Goal: Task Accomplishment & Management: Complete application form

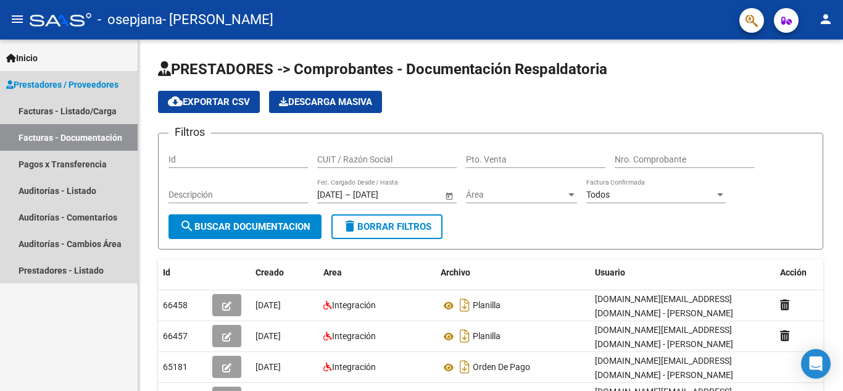
click at [66, 84] on span "Prestadores / Proveedores" at bounding box center [62, 85] width 112 height 14
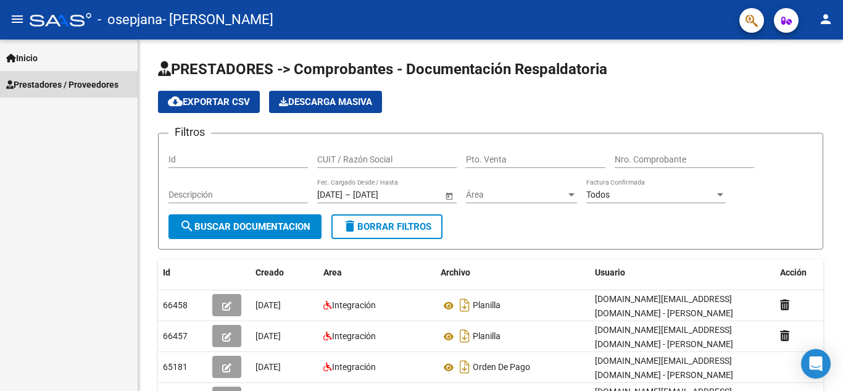
click at [66, 84] on span "Prestadores / Proveedores" at bounding box center [62, 85] width 112 height 14
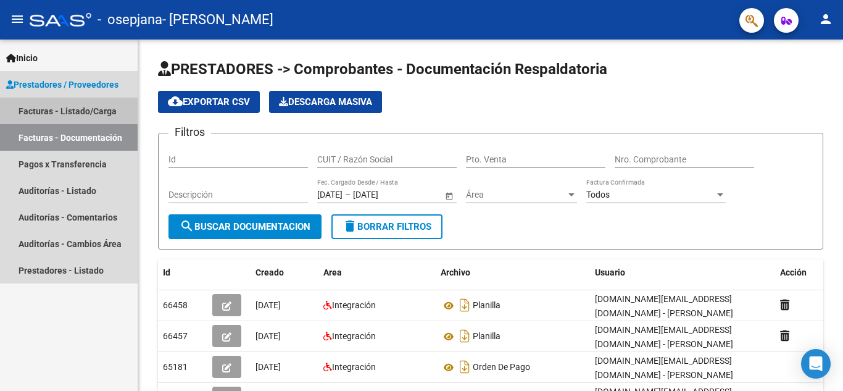
click at [67, 106] on link "Facturas - Listado/Carga" at bounding box center [69, 110] width 138 height 27
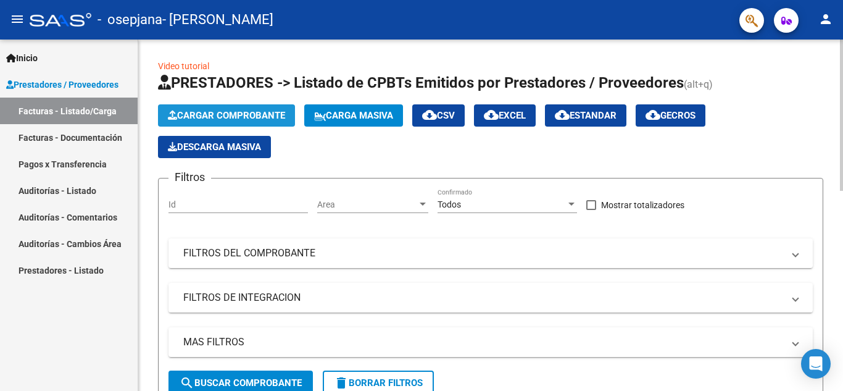
click at [248, 114] on span "Cargar Comprobante" at bounding box center [226, 115] width 117 height 11
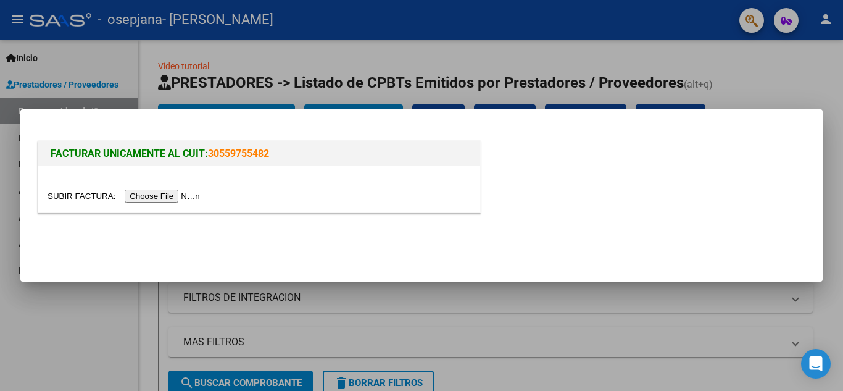
click at [183, 197] on input "file" at bounding box center [126, 195] width 156 height 13
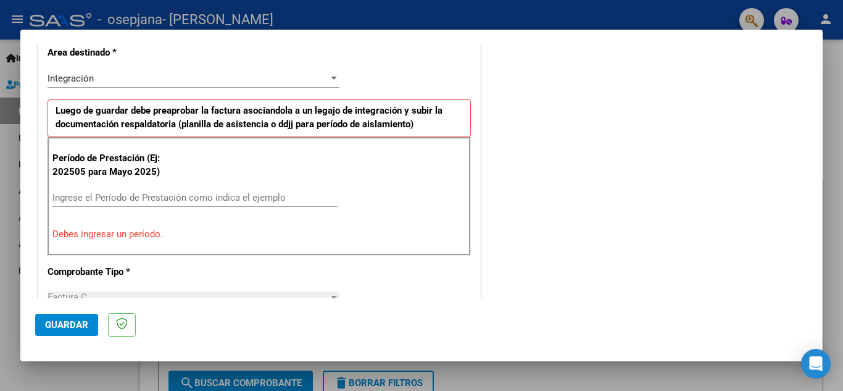
scroll to position [290, 0]
click at [242, 188] on div "Ingrese el Período de Prestación como indica el ejemplo" at bounding box center [194, 197] width 285 height 19
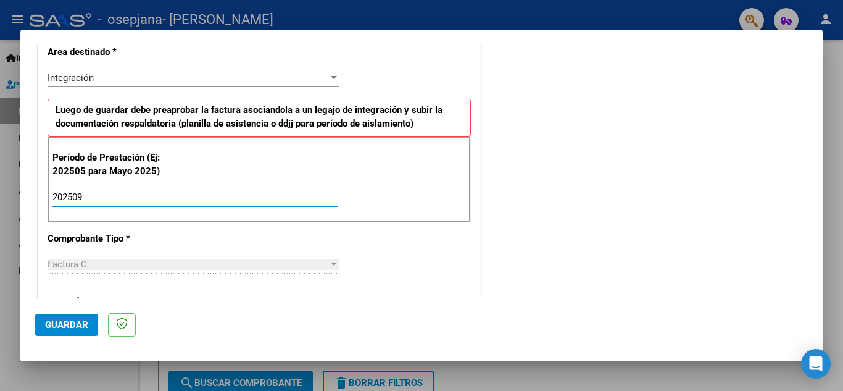
type input "202509"
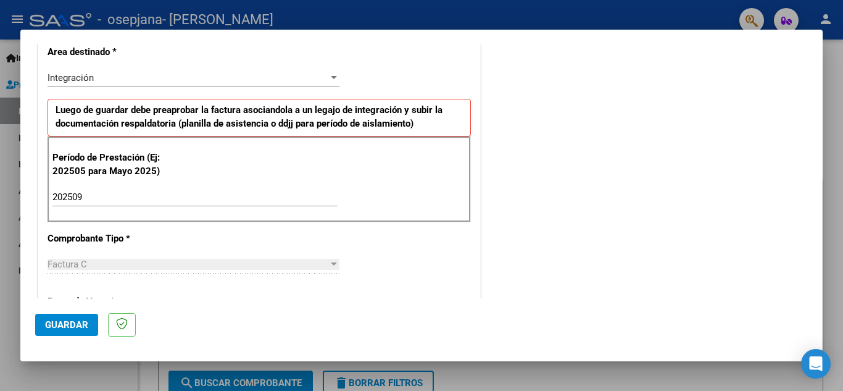
click at [395, 276] on div "CUIT * 27-35168475-0 Ingresar CUIT ANALISIS PRESTADOR [PERSON_NAME] [PERSON_NAM…" at bounding box center [259, 373] width 442 height 929
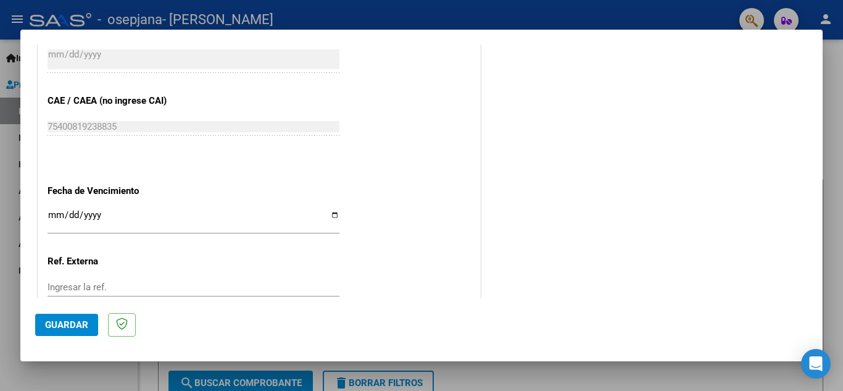
scroll to position [749, 0]
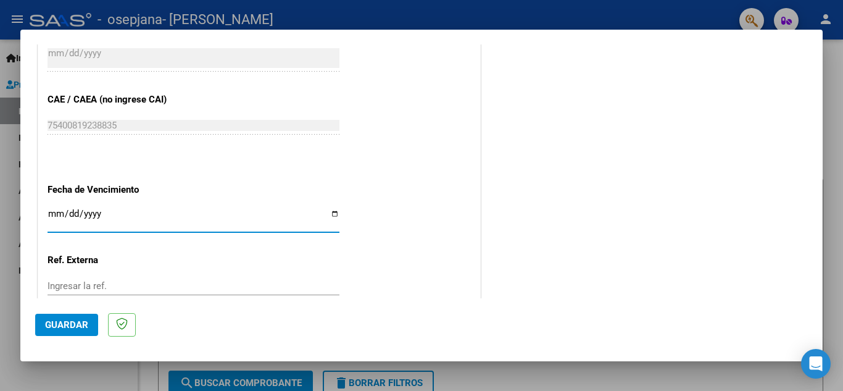
click at [331, 212] on input "Ingresar la fecha" at bounding box center [194, 219] width 292 height 20
type input "[DATE]"
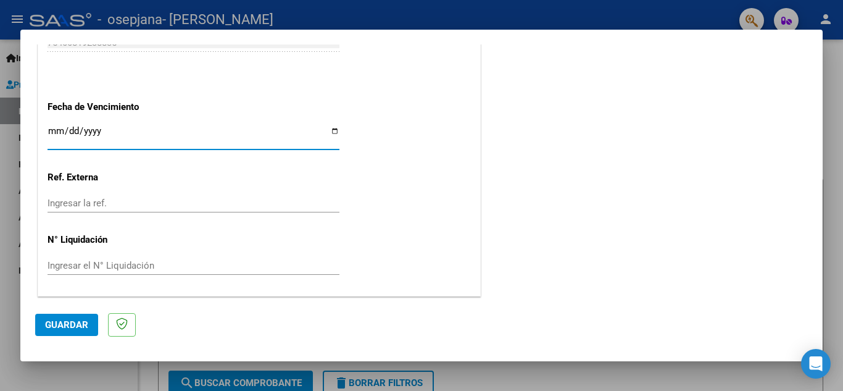
scroll to position [832, 0]
click at [77, 329] on span "Guardar" at bounding box center [66, 324] width 43 height 11
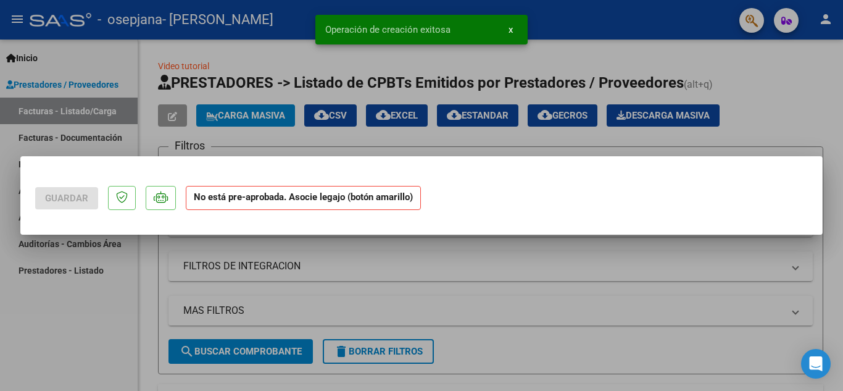
scroll to position [0, 0]
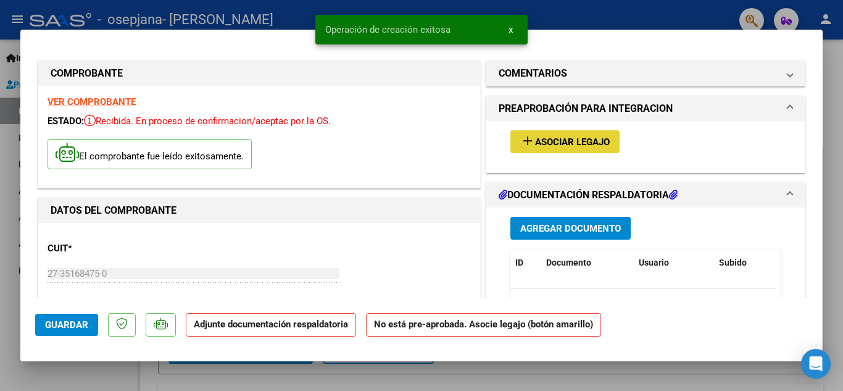
click at [565, 139] on span "Asociar Legajo" at bounding box center [572, 141] width 75 height 11
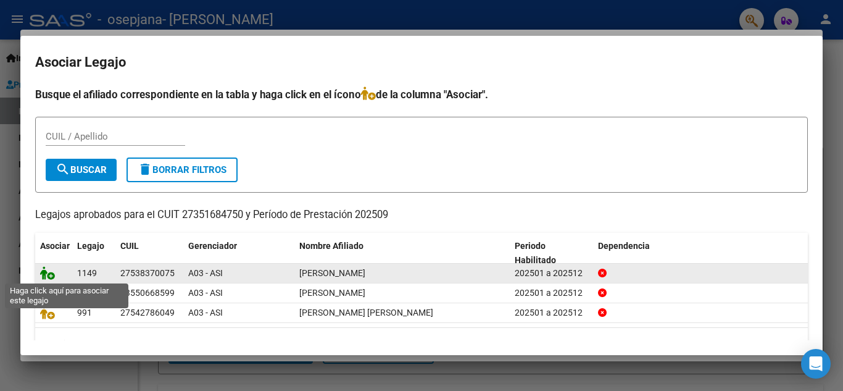
click at [44, 275] on icon at bounding box center [47, 273] width 15 height 14
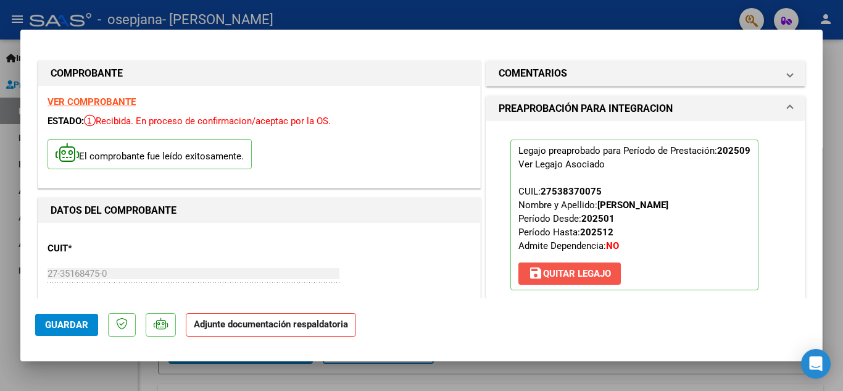
click at [573, 276] on span "save [PERSON_NAME]" at bounding box center [569, 273] width 83 height 11
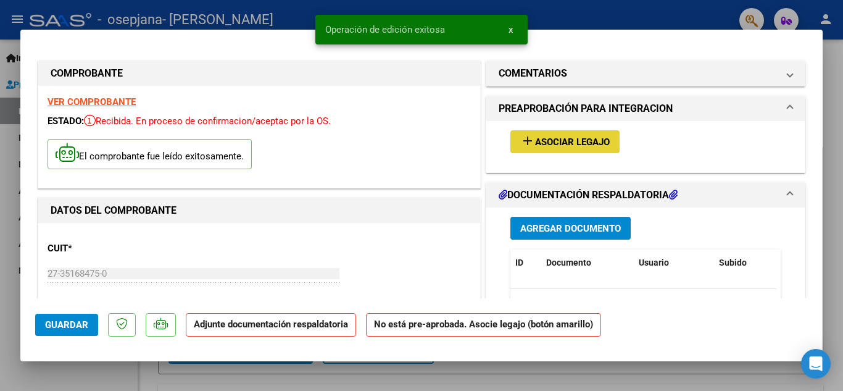
click at [565, 146] on span "Asociar Legajo" at bounding box center [572, 141] width 75 height 11
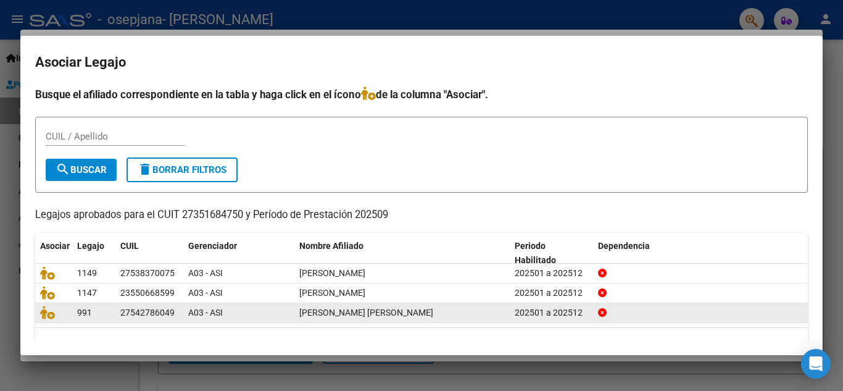
click at [43, 320] on div at bounding box center [53, 312] width 27 height 14
click at [46, 317] on icon at bounding box center [47, 312] width 15 height 14
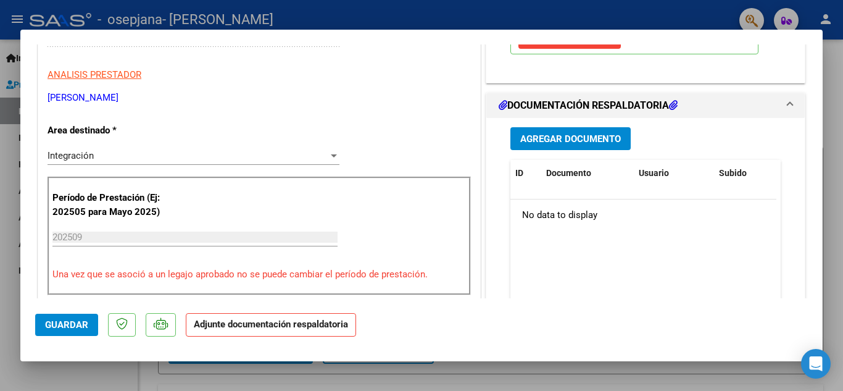
scroll to position [239, 0]
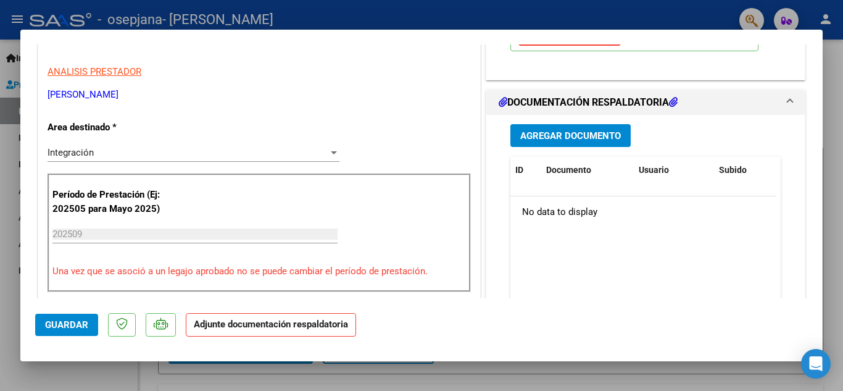
click at [602, 136] on span "Agregar Documento" at bounding box center [570, 135] width 101 height 11
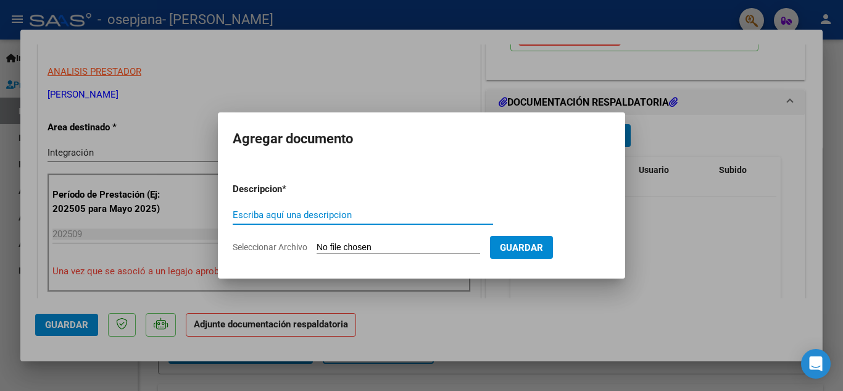
click at [339, 213] on input "Escriba aquí una descripcion" at bounding box center [363, 214] width 260 height 11
type input "planilla de asistencia"
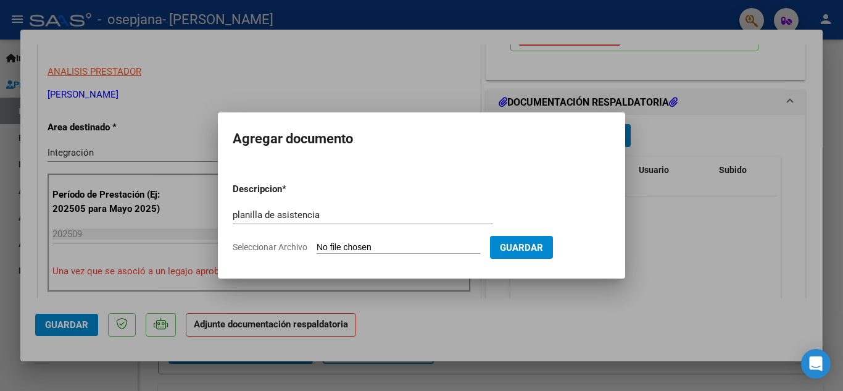
click at [358, 246] on input "Seleccionar Archivo" at bounding box center [398, 248] width 163 height 12
type input "C:\fakepath\[PERSON_NAME] PLANILLA [DATE].pdf"
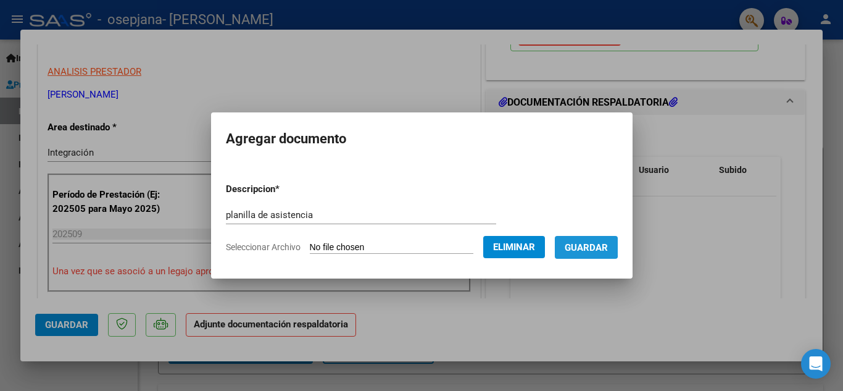
click at [591, 245] on span "Guardar" at bounding box center [586, 247] width 43 height 11
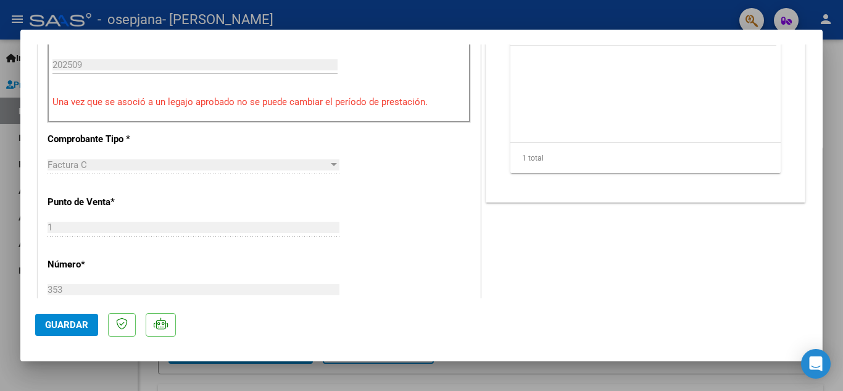
scroll to position [408, 0]
click at [78, 326] on span "Guardar" at bounding box center [66, 324] width 43 height 11
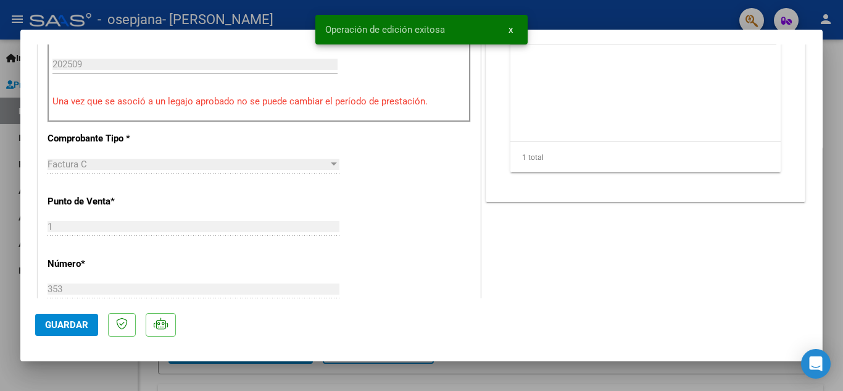
click at [830, 238] on div at bounding box center [421, 195] width 843 height 391
type input "$ 0,00"
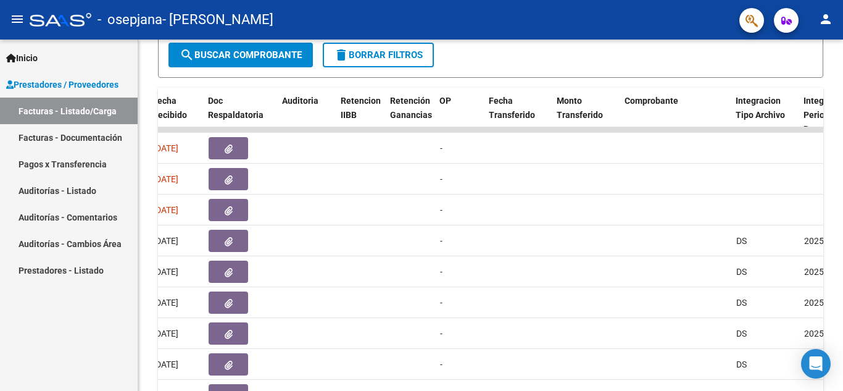
scroll to position [0, 759]
